Goal: Entertainment & Leisure: Consume media (video, audio)

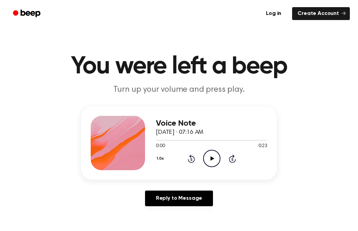
click at [212, 158] on icon at bounding box center [213, 158] width 4 height 4
click at [191, 161] on icon "Rewind 5 seconds" at bounding box center [191, 158] width 7 height 9
click at [214, 161] on icon "Play Audio" at bounding box center [211, 158] width 17 height 17
